Goal: Task Accomplishment & Management: Manage account settings

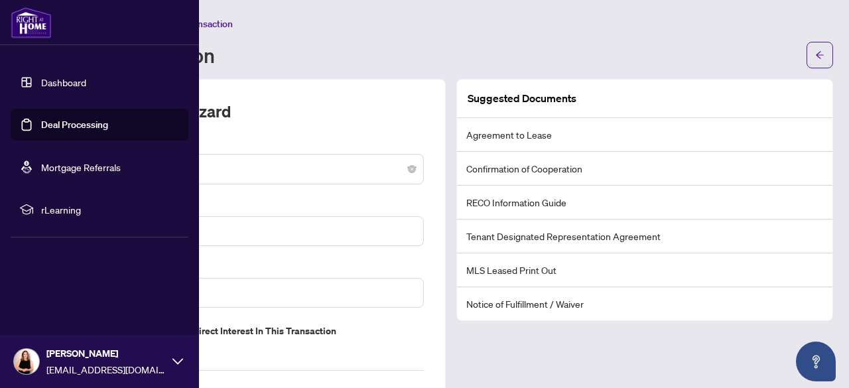
click at [41, 83] on link "Dashboard" at bounding box center [63, 82] width 45 height 12
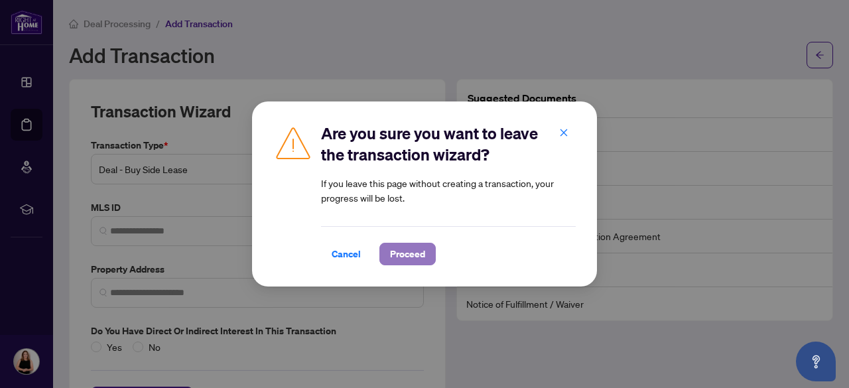
click at [401, 252] on span "Proceed" at bounding box center [407, 253] width 35 height 21
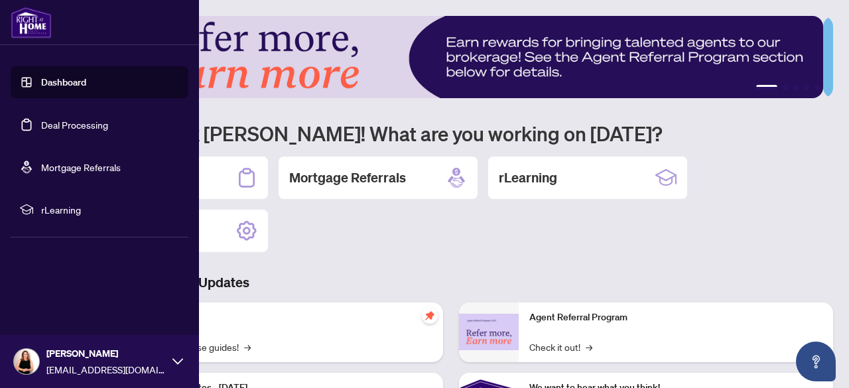
click at [78, 125] on link "Deal Processing" at bounding box center [74, 125] width 67 height 12
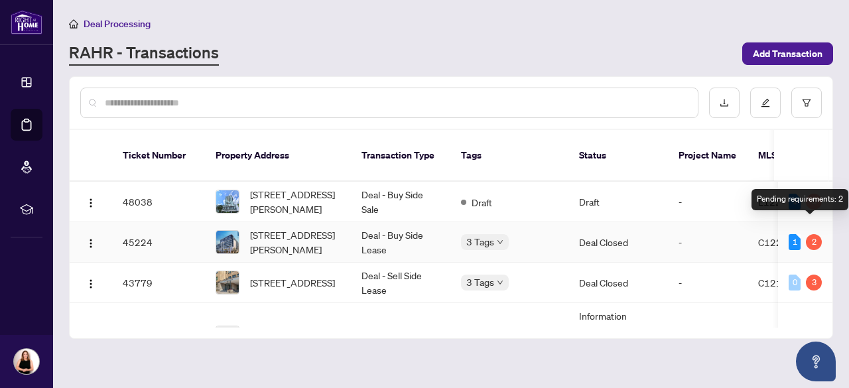
click at [810, 234] on div "2" at bounding box center [814, 242] width 16 height 16
click at [621, 231] on td "Deal Closed" at bounding box center [617, 242] width 99 height 40
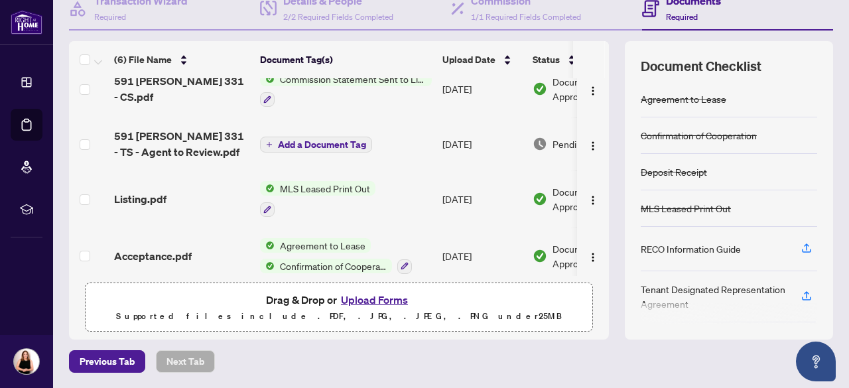
scroll to position [0, 77]
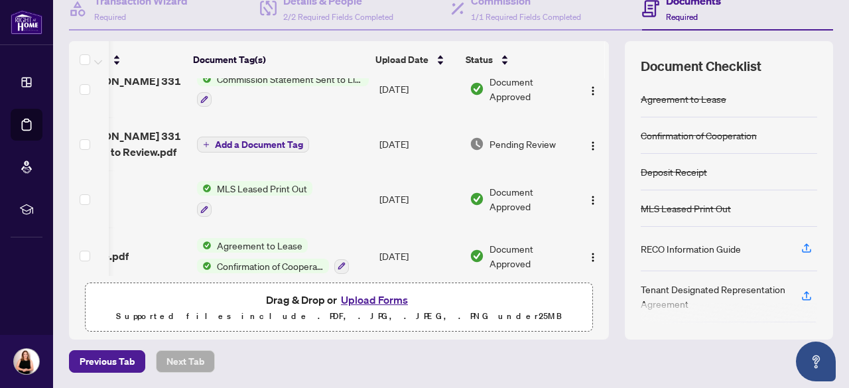
click at [515, 143] on span "Pending Review" at bounding box center [522, 144] width 66 height 15
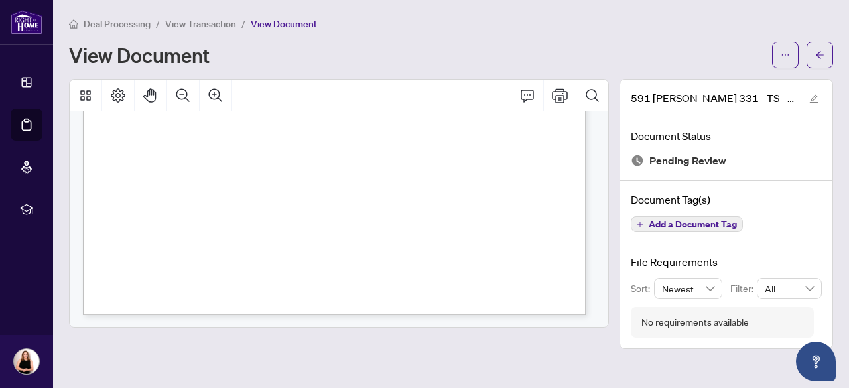
scroll to position [471, 0]
click at [558, 92] on icon "Print" at bounding box center [560, 96] width 16 height 16
click at [824, 57] on icon "arrow-left" at bounding box center [819, 54] width 9 height 9
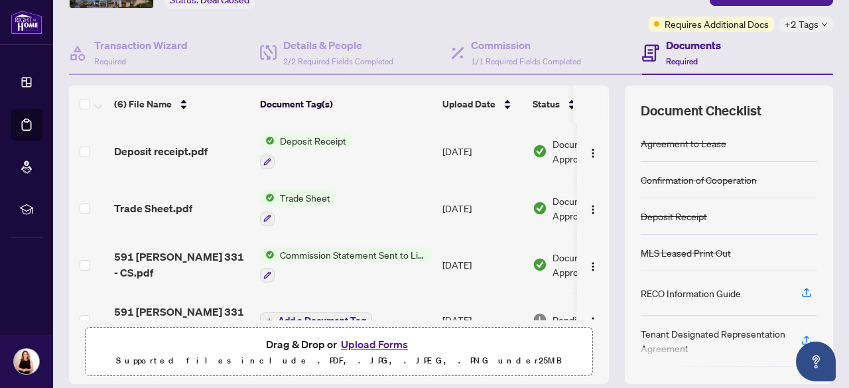
click at [310, 193] on span "Trade Sheet" at bounding box center [305, 197] width 61 height 15
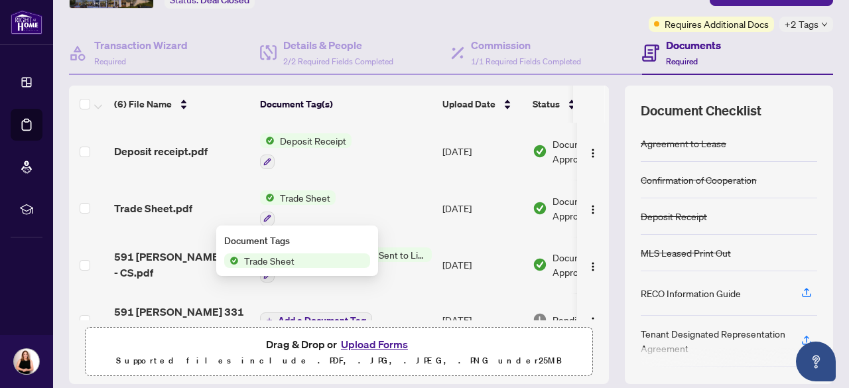
click at [280, 261] on span "Trade Sheet" at bounding box center [269, 260] width 61 height 15
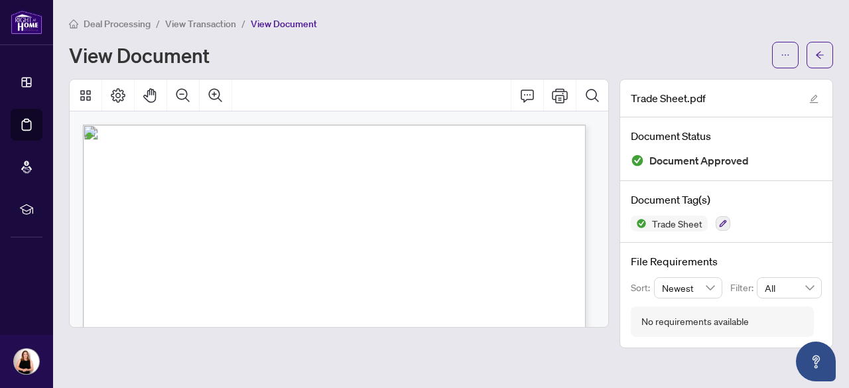
drag, startPoint x: 598, startPoint y: 147, endPoint x: 605, endPoint y: 221, distance: 73.9
click at [605, 221] on div "DigiSign Verified - 9c471bf6-bdbe-4945-8253-30e818fda0da ANI IMASTOUNIAN ANI IM…" at bounding box center [339, 219] width 539 height 216
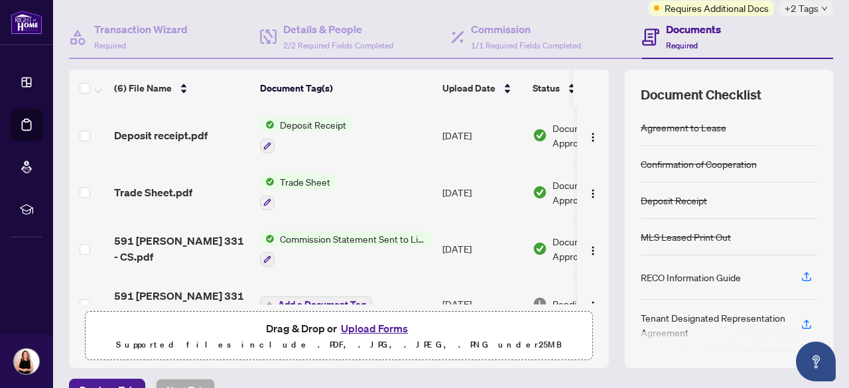
scroll to position [117, 0]
